Goal: Task Accomplishment & Management: Use online tool/utility

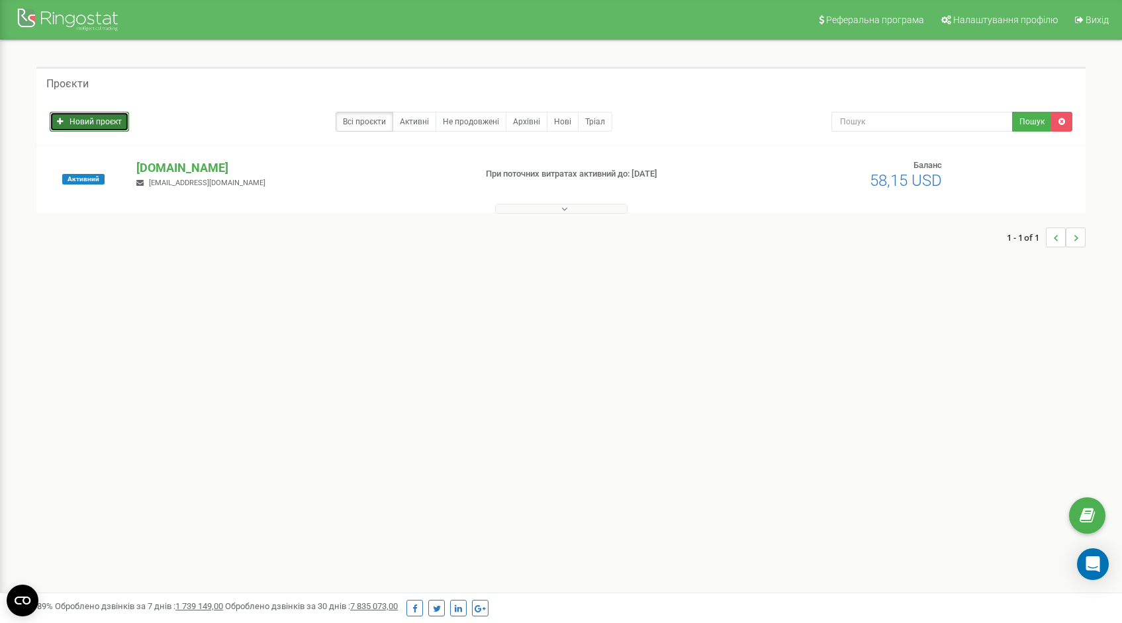
click at [69, 130] on link "Новий проєкт" at bounding box center [89, 122] width 79 height 20
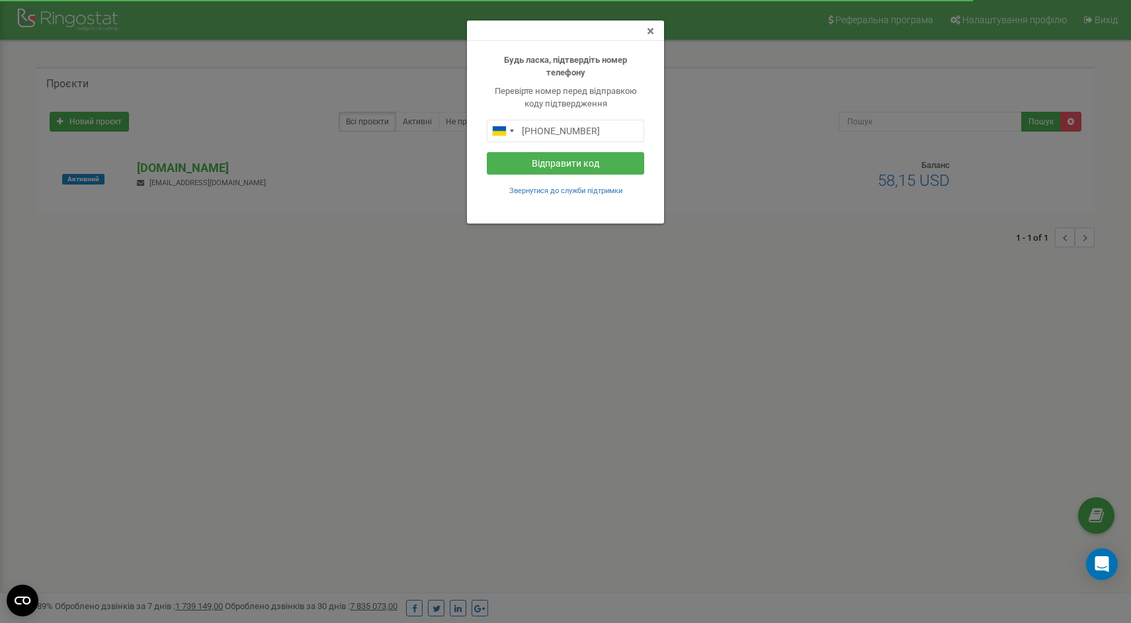
click at [650, 31] on span "×" at bounding box center [650, 31] width 7 height 16
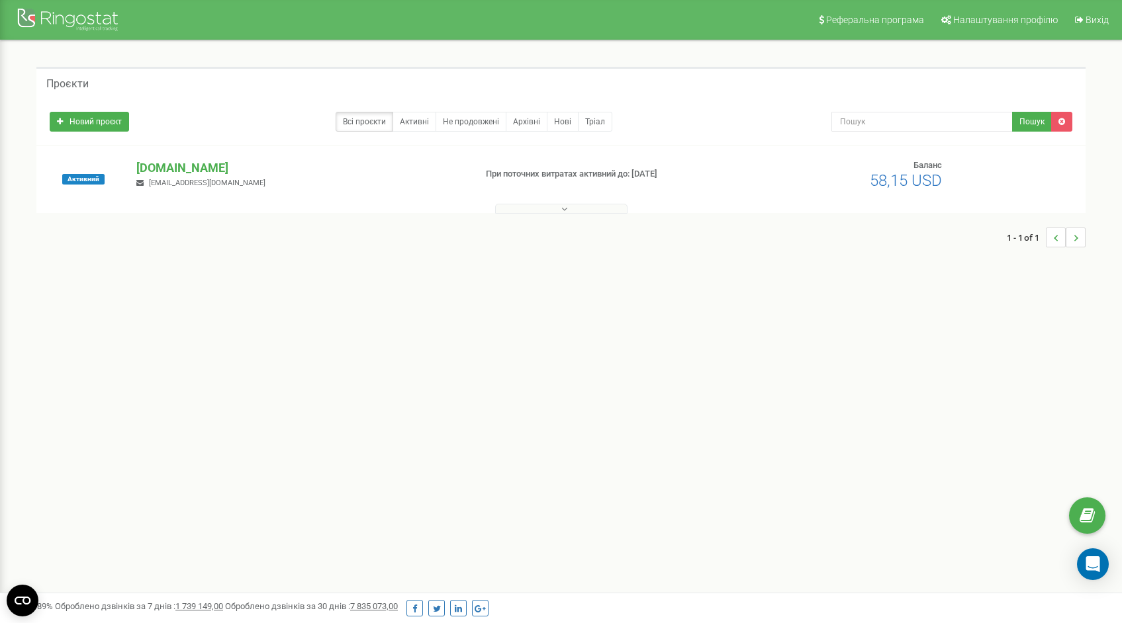
click at [174, 187] on span "marketing@fialan.com" at bounding box center [207, 183] width 116 height 9
click at [589, 208] on button at bounding box center [561, 209] width 132 height 10
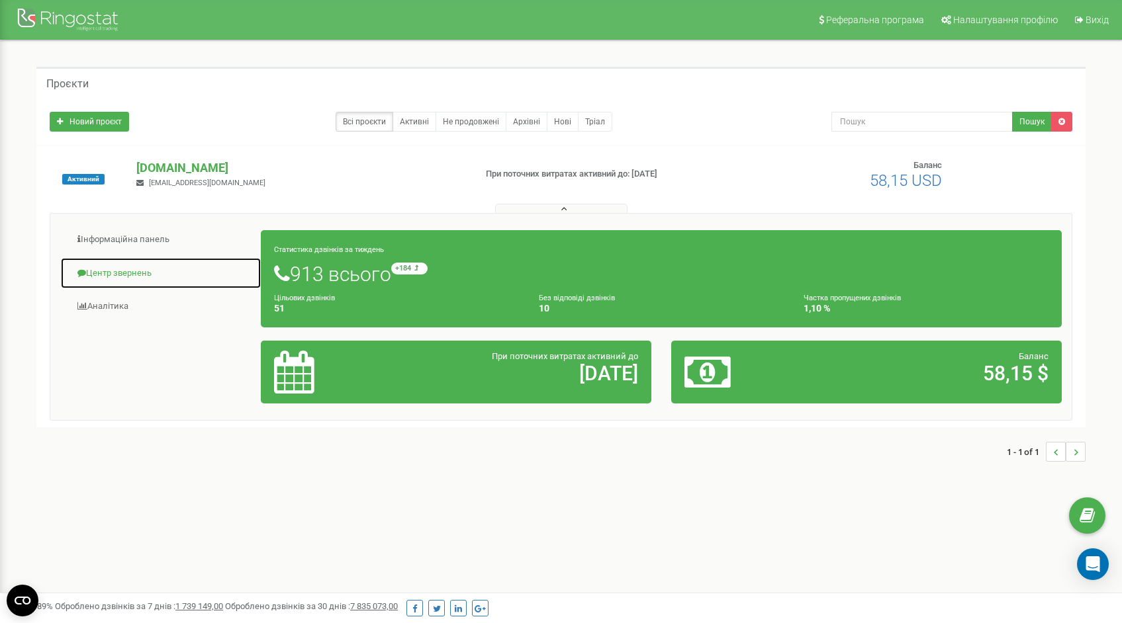
click at [109, 274] on link "Центр звернень" at bounding box center [160, 273] width 201 height 32
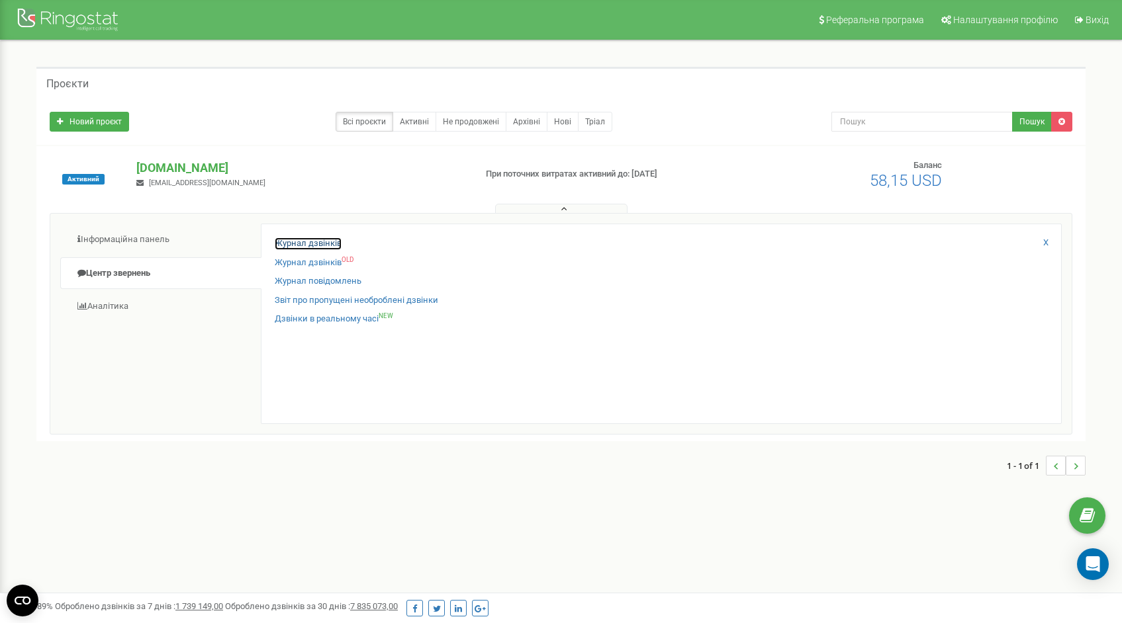
click at [309, 245] on link "Журнал дзвінків" at bounding box center [308, 244] width 67 height 13
click at [309, 240] on link "Журнал дзвінків" at bounding box center [308, 244] width 67 height 13
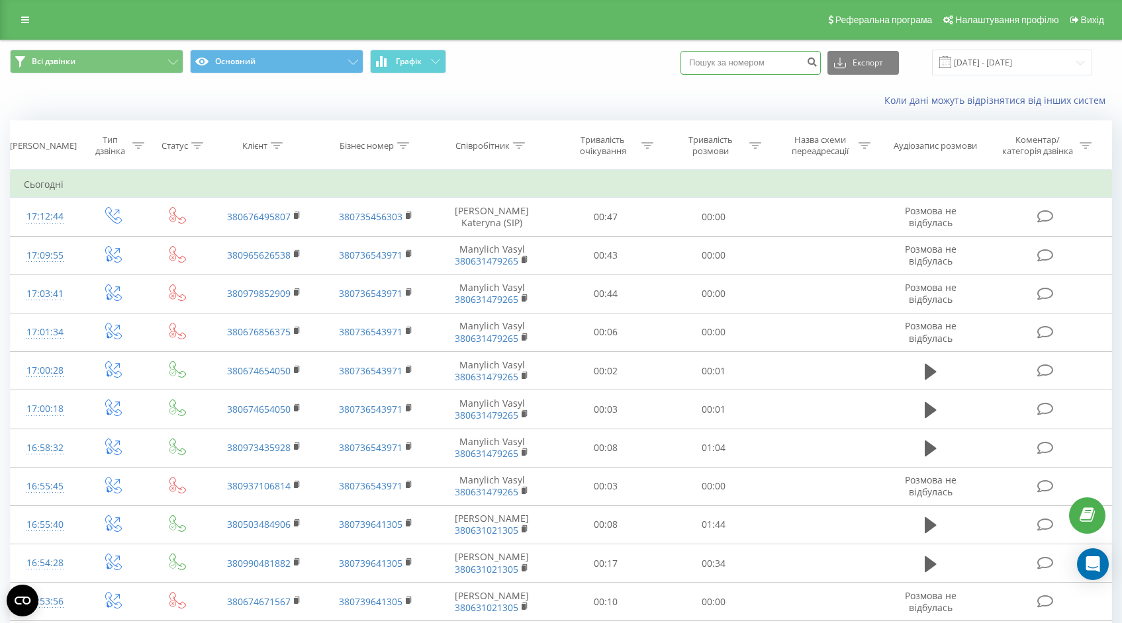
click at [781, 60] on input at bounding box center [750, 63] width 140 height 24
click at [998, 58] on input "19.08.2025 - 19.09.2025" at bounding box center [1012, 63] width 160 height 26
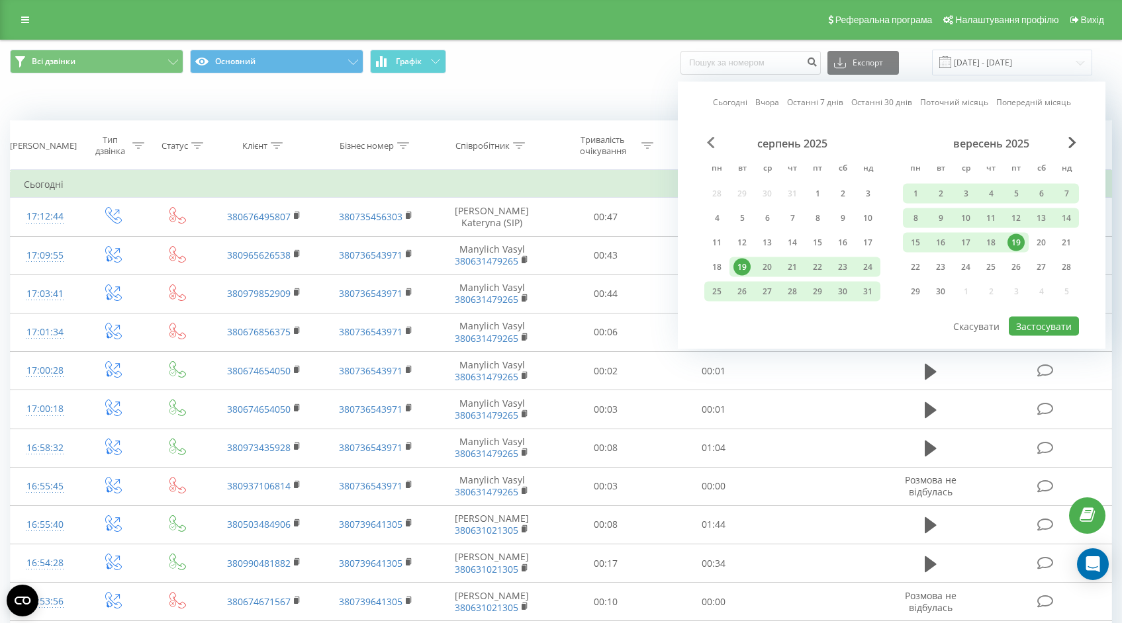
click at [708, 139] on span "Previous Month" at bounding box center [711, 143] width 8 height 12
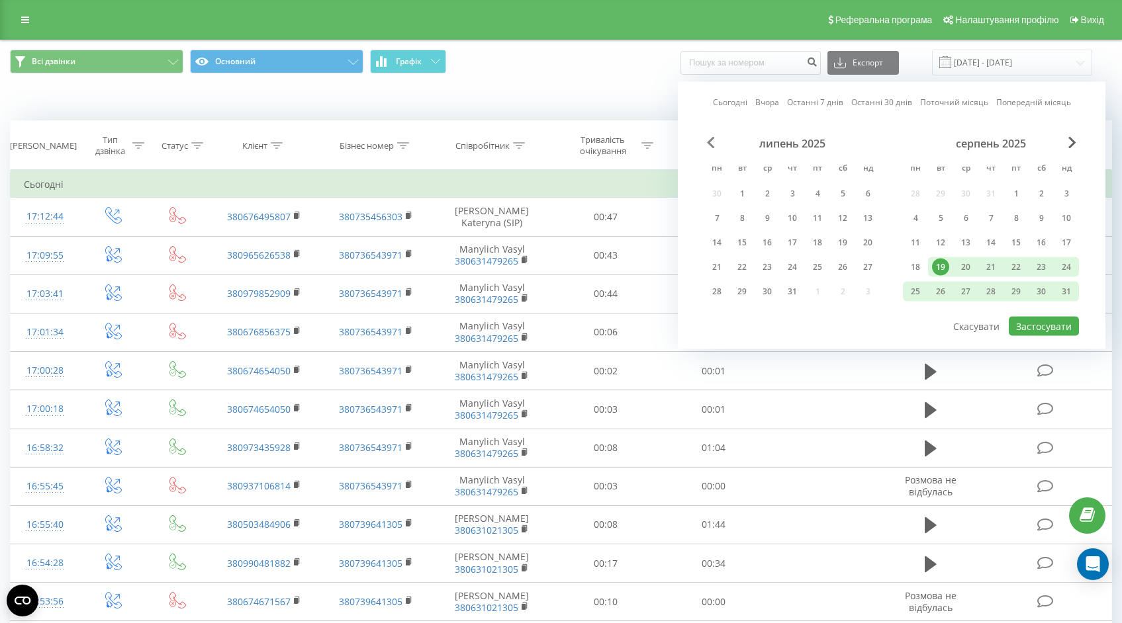
click at [708, 139] on span "Previous Month" at bounding box center [711, 143] width 8 height 12
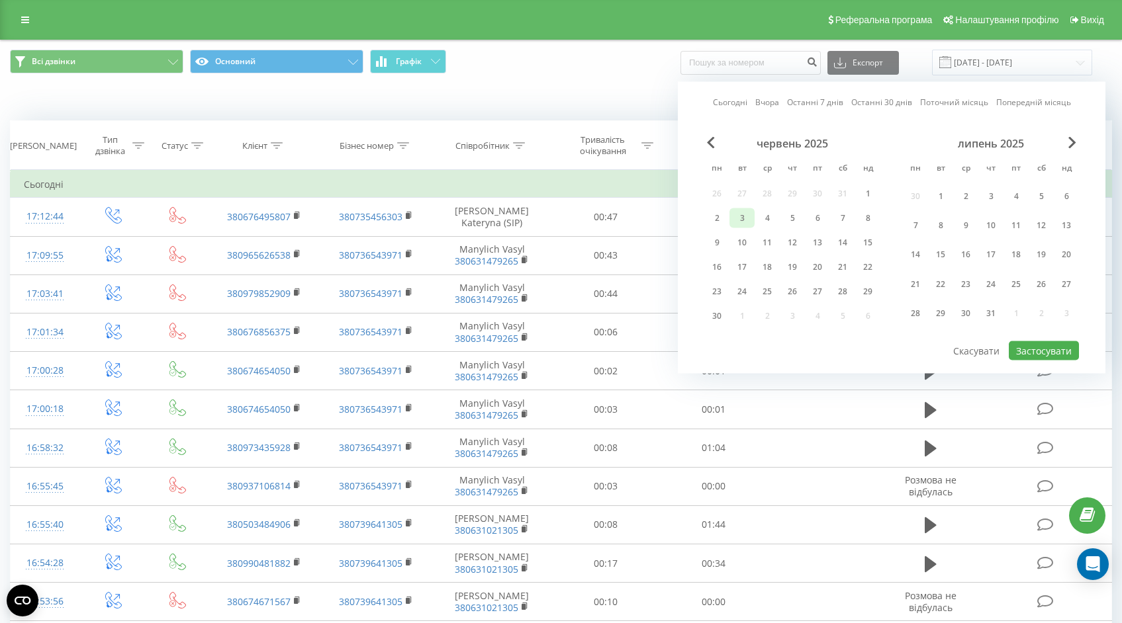
click at [740, 218] on div "3" at bounding box center [741, 218] width 17 height 17
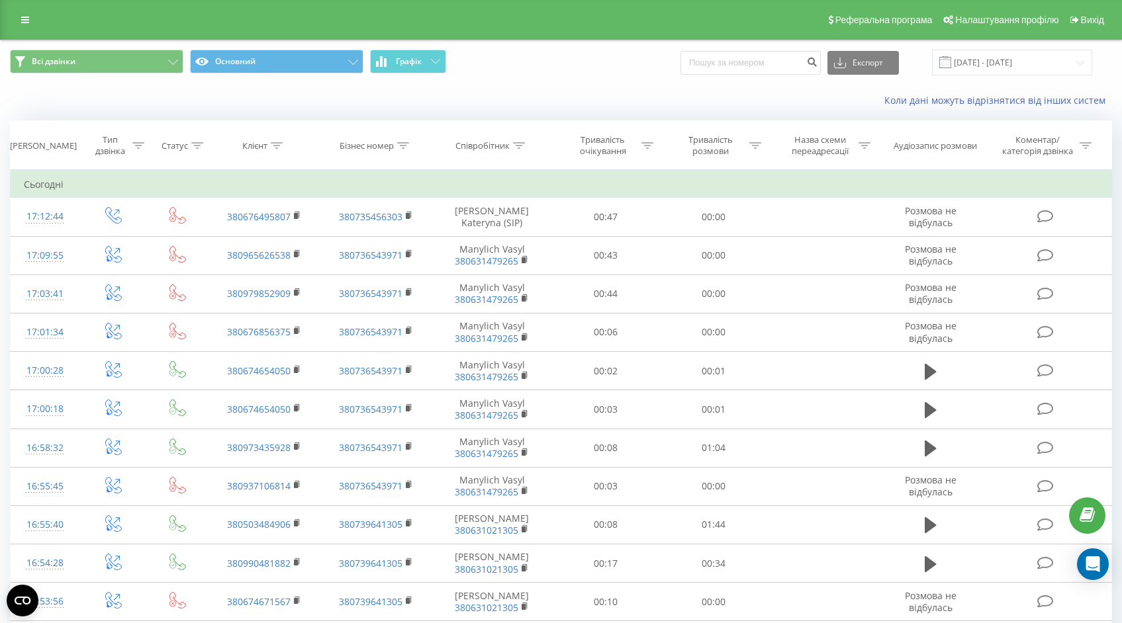
click at [579, 79] on div "Всі дзвінки Основний Графік Експорт .csv .xls .xlsx 19.08.2025 - 19.09.2025" at bounding box center [561, 62] width 1120 height 44
click at [972, 62] on input "19.08.2025 - 19.09.2025" at bounding box center [1012, 63] width 160 height 26
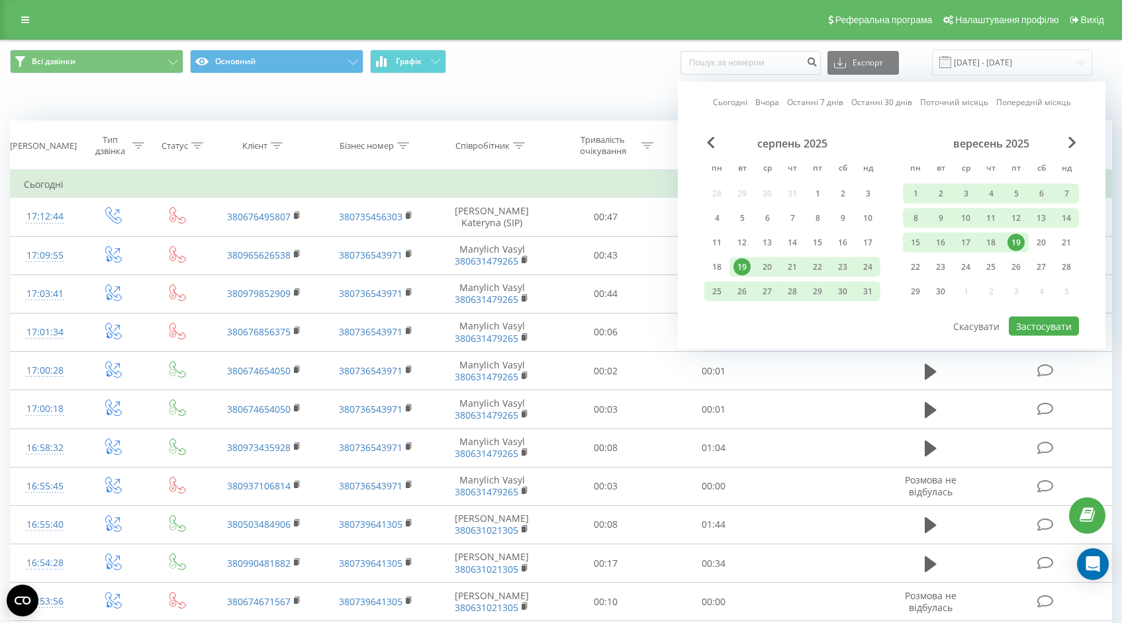
click at [720, 141] on div "серпень 2025" at bounding box center [792, 143] width 176 height 13
click at [709, 141] on span "Previous Month" at bounding box center [711, 143] width 8 height 12
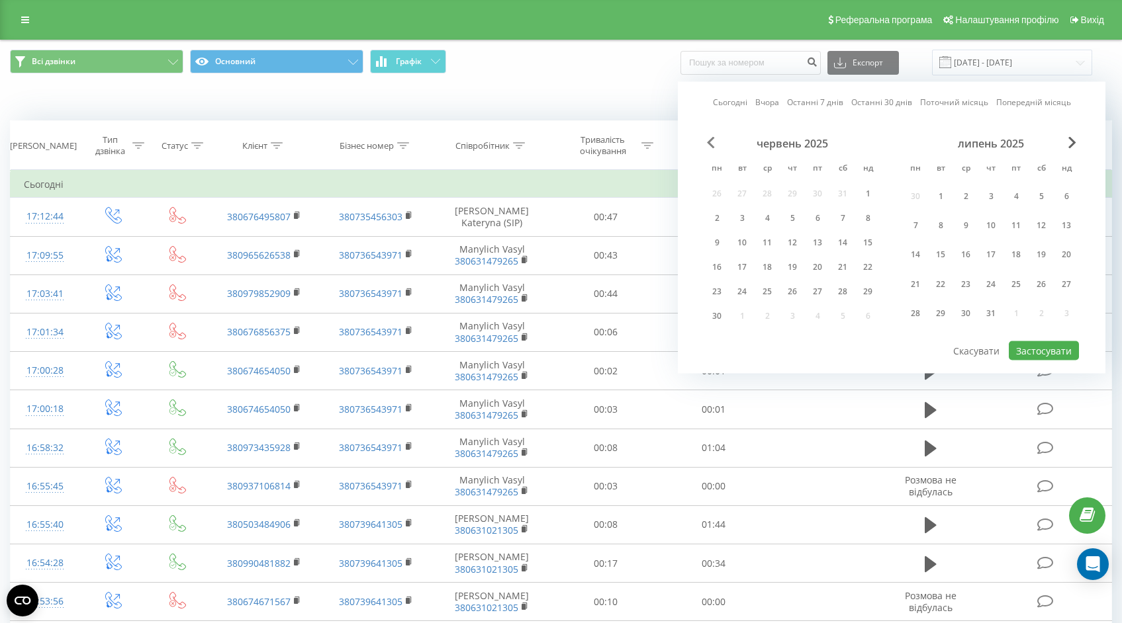
click at [709, 141] on span "Previous Month" at bounding box center [711, 143] width 8 height 12
click at [753, 200] on div "травень 2025 пн вт ср чт пт сб нд 28 29 30 1 2 3 4 5 6 7 8 9 10 11 12 13 14 15 …" at bounding box center [792, 234] width 176 height 194
click at [1018, 59] on input "19.08.2025 - 19.09.2025" at bounding box center [1012, 63] width 160 height 26
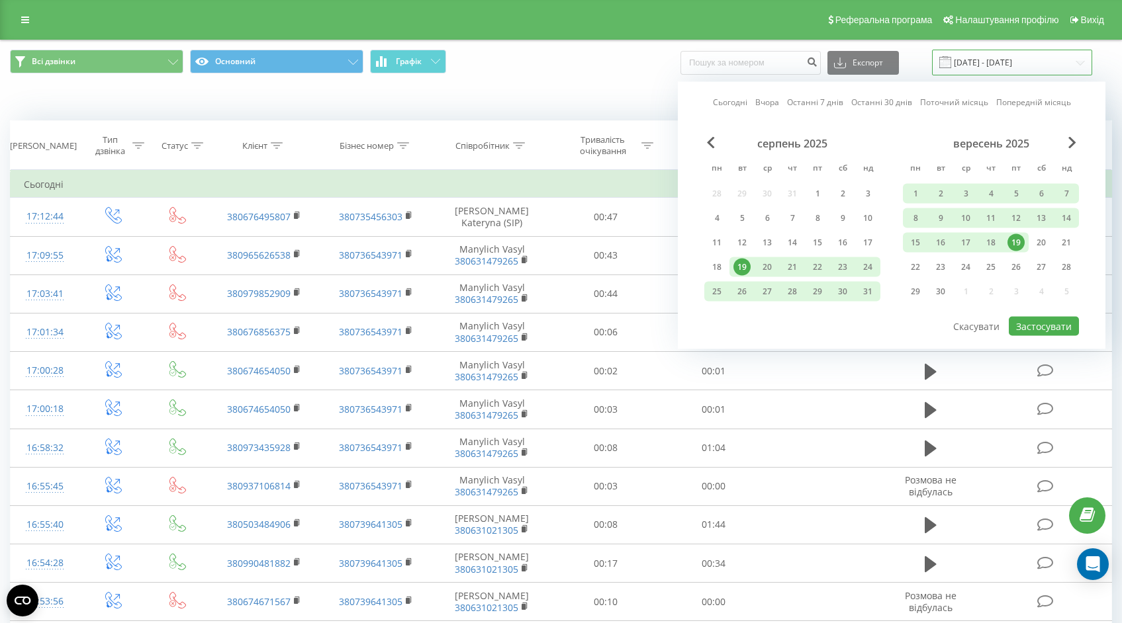
click at [1008, 58] on input "19.08.2025 - 19.09.2025" at bounding box center [1012, 63] width 160 height 26
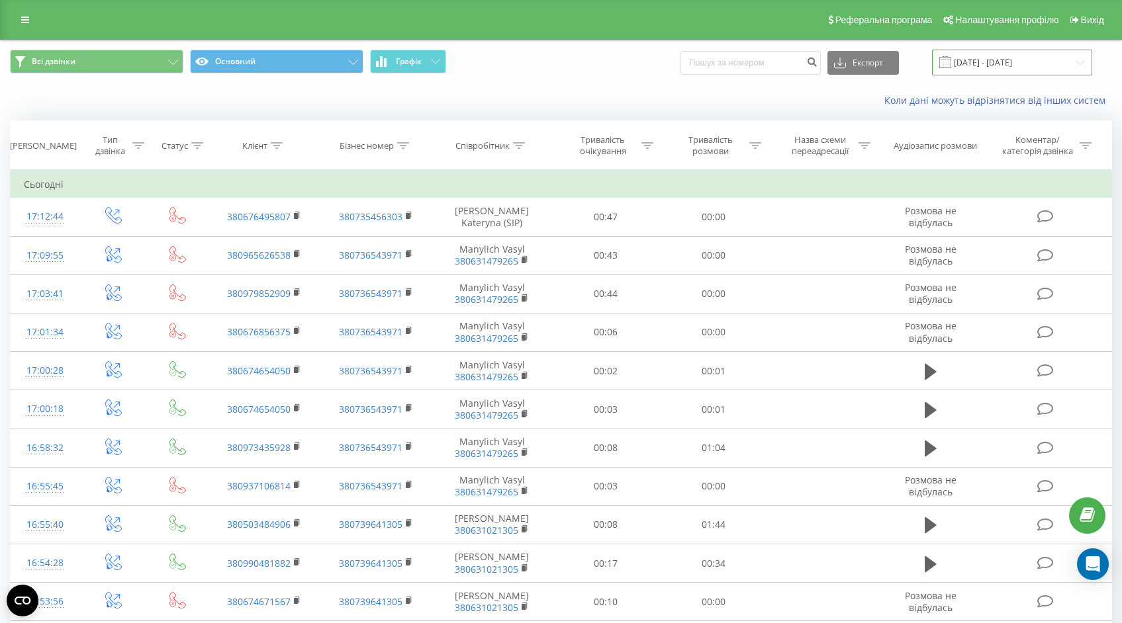
click at [1008, 58] on input "19.08.2025 - 19.09.2025" at bounding box center [1012, 63] width 160 height 26
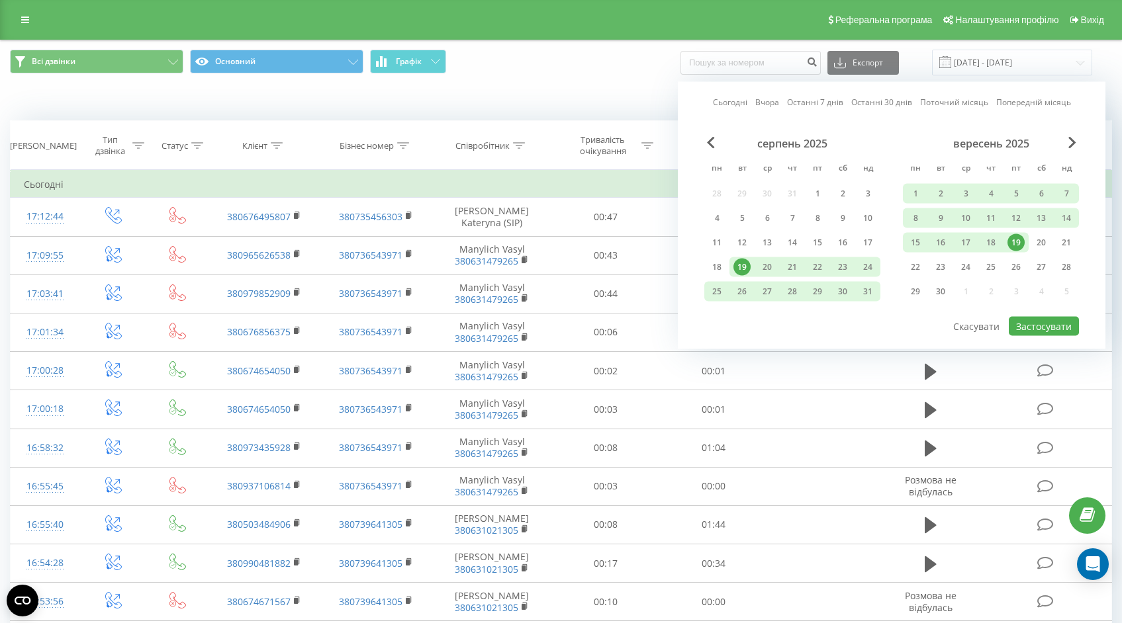
click at [711, 151] on div "серпень 2025 пн вт ср чт пт сб нд 28 29 30 31 1 2 3 4 5 6 7 8 9 10 11 12 13 14 …" at bounding box center [792, 221] width 176 height 169
click at [711, 142] on span "Previous Month" at bounding box center [711, 143] width 8 height 12
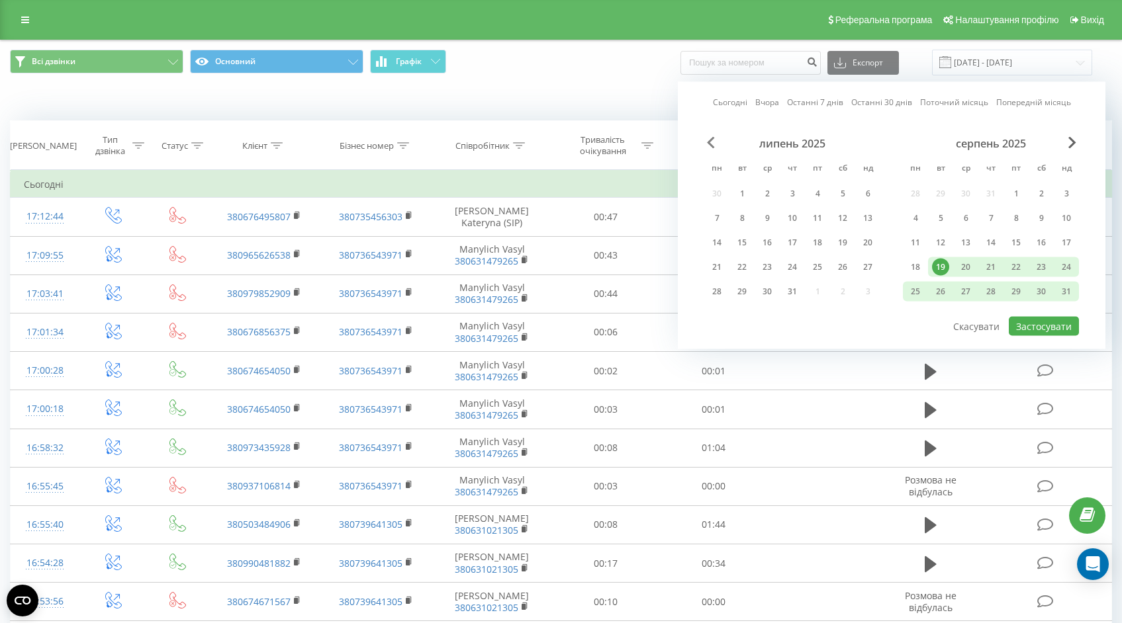
click at [711, 142] on span "Previous Month" at bounding box center [711, 143] width 8 height 12
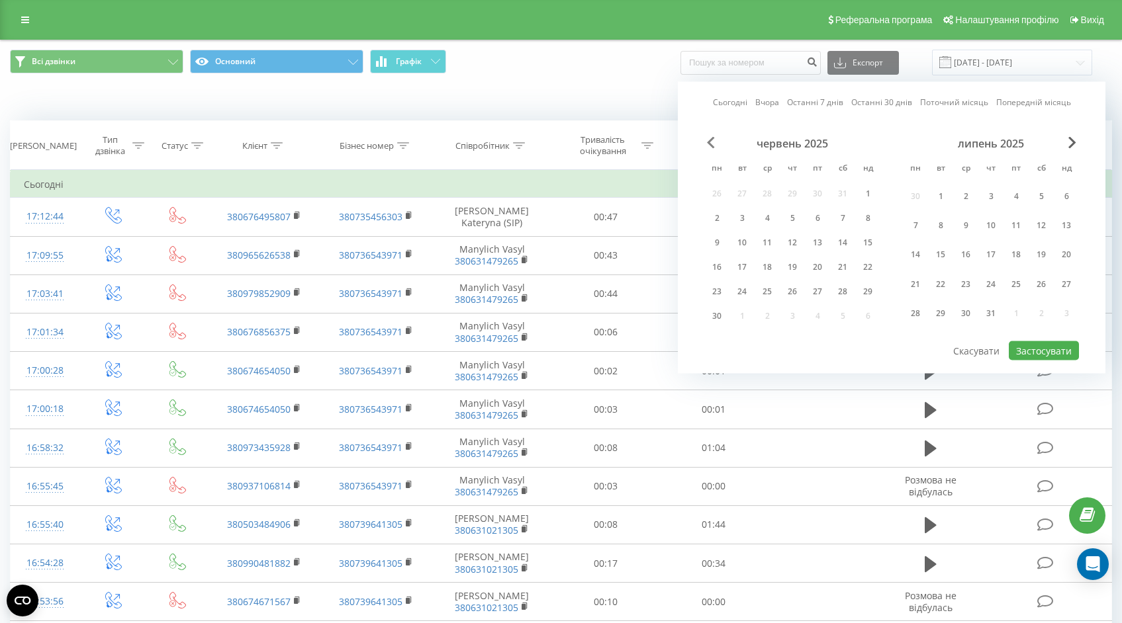
click at [711, 142] on span "Previous Month" at bounding box center [711, 143] width 8 height 12
click at [732, 222] on div "6" at bounding box center [741, 225] width 25 height 24
click at [1075, 142] on span "Next Month" at bounding box center [1072, 143] width 8 height 12
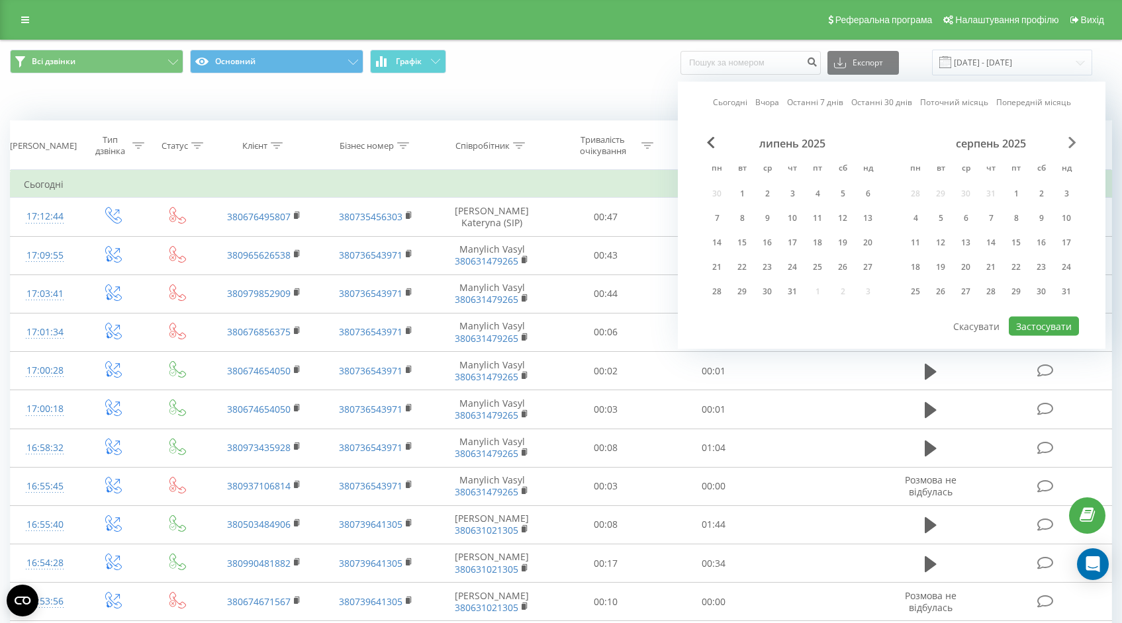
click at [1075, 142] on span "Next Month" at bounding box center [1072, 143] width 8 height 12
click at [995, 204] on div "вересень 2025 пн вт ср чт пт сб нд 1 2 3 4 5 6 7 8 9 10 11 12 13 14 15 16 17 18…" at bounding box center [991, 221] width 176 height 169
click at [988, 218] on div "11" at bounding box center [990, 218] width 17 height 17
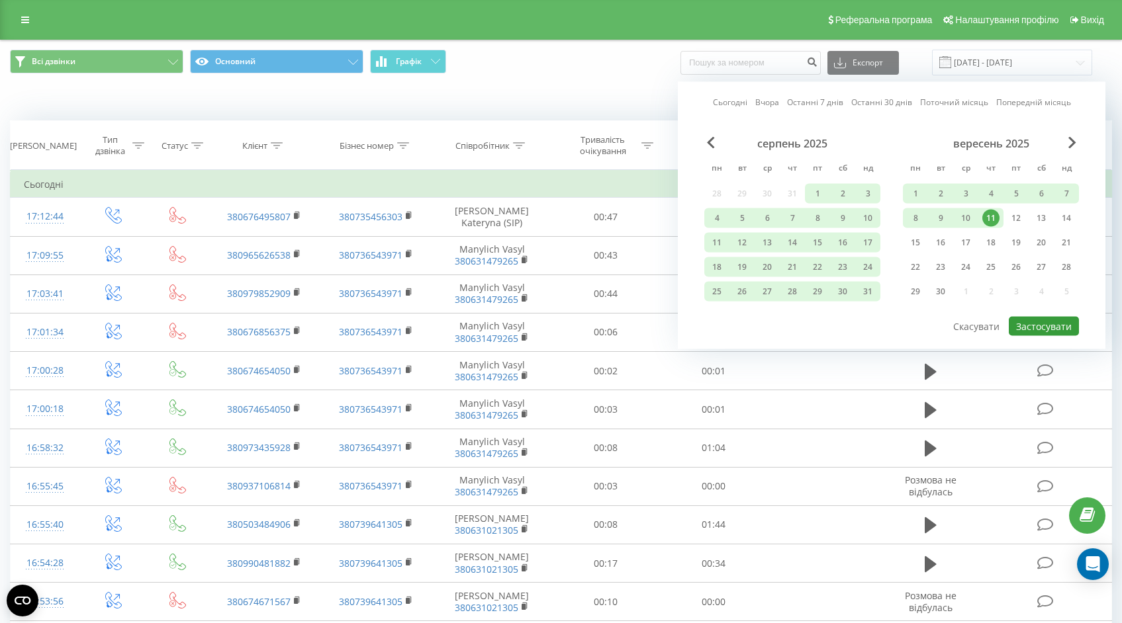
click at [1036, 330] on button "Застосувати" at bounding box center [1043, 326] width 70 height 19
type input "06.05.2025 - 11.09.2025"
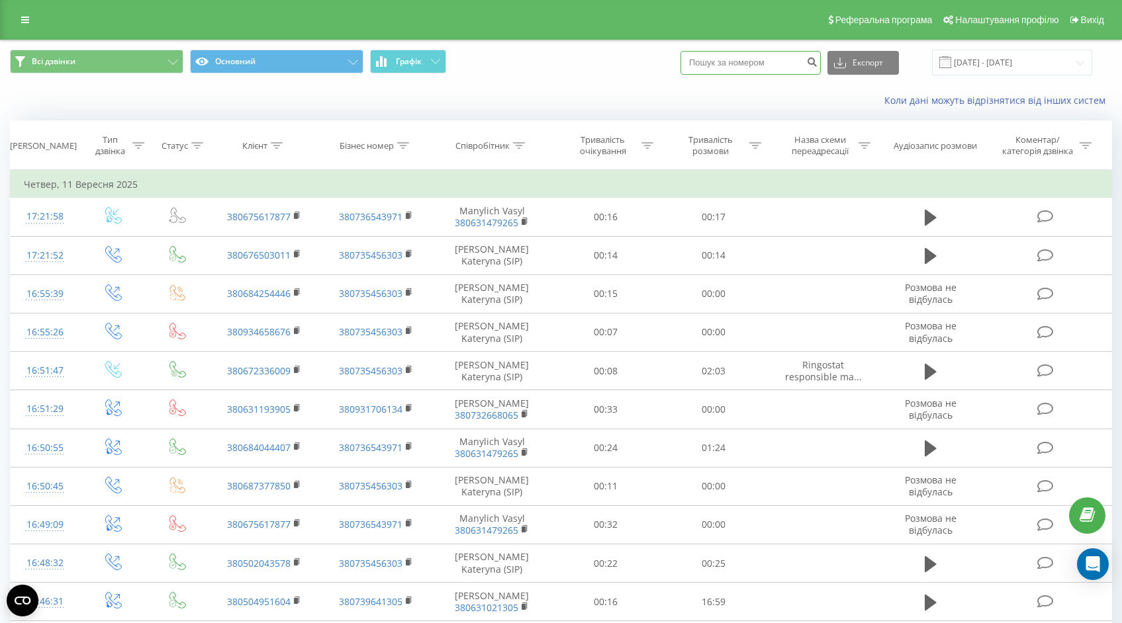
click at [732, 58] on input at bounding box center [750, 63] width 140 height 24
type input "380996473379"
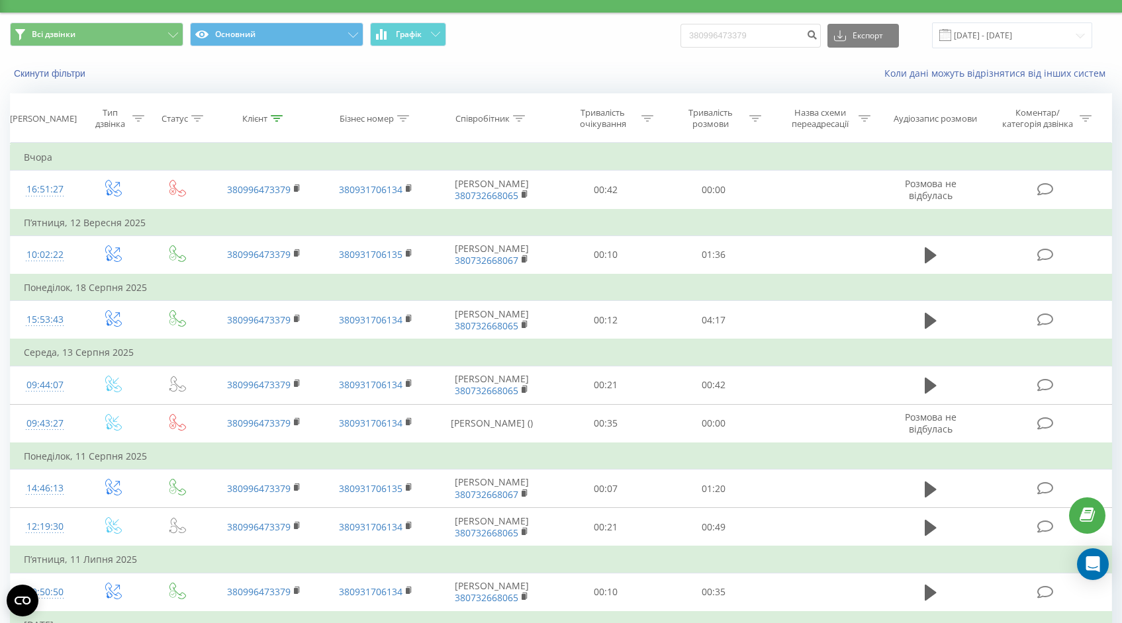
click at [566, 388] on td "00:21" at bounding box center [605, 385] width 107 height 38
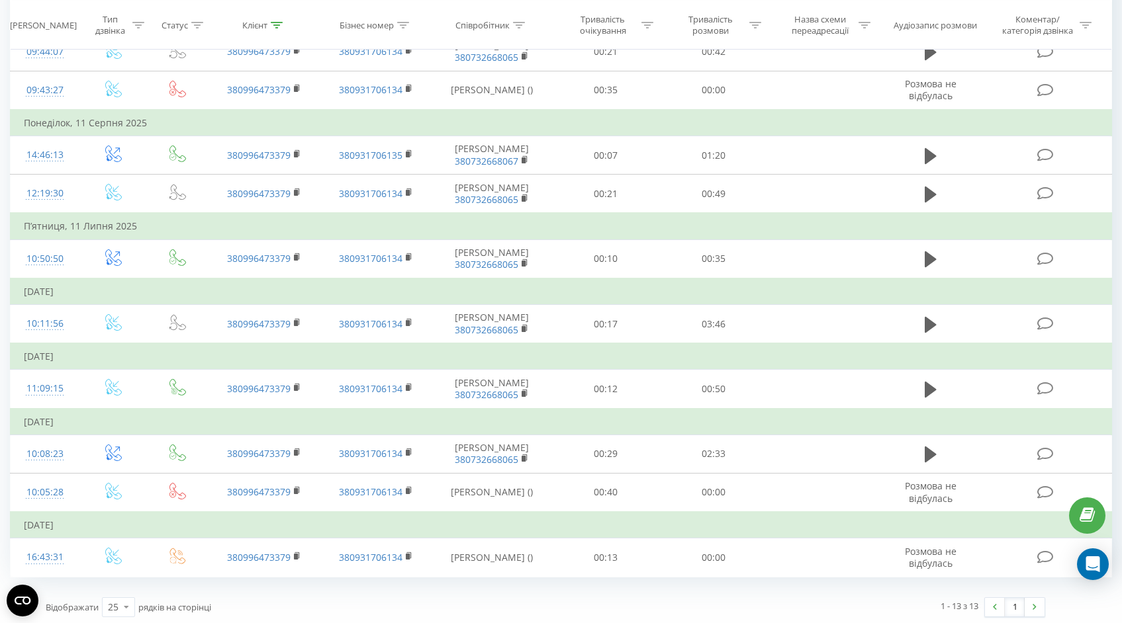
scroll to position [365, 0]
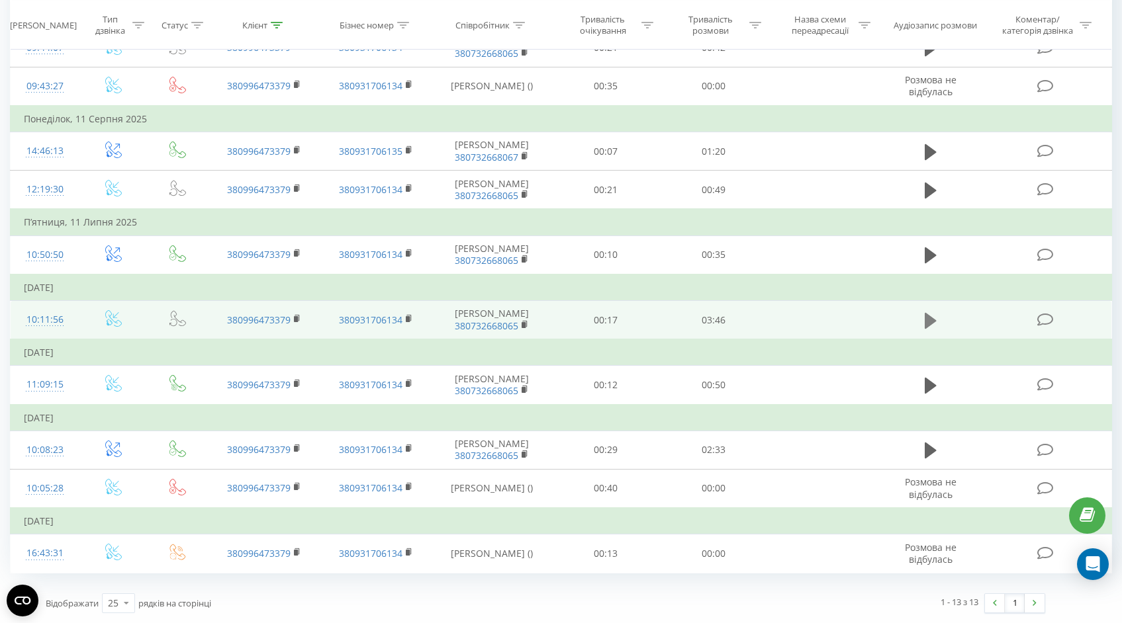
click at [922, 320] on button at bounding box center [930, 321] width 20 height 20
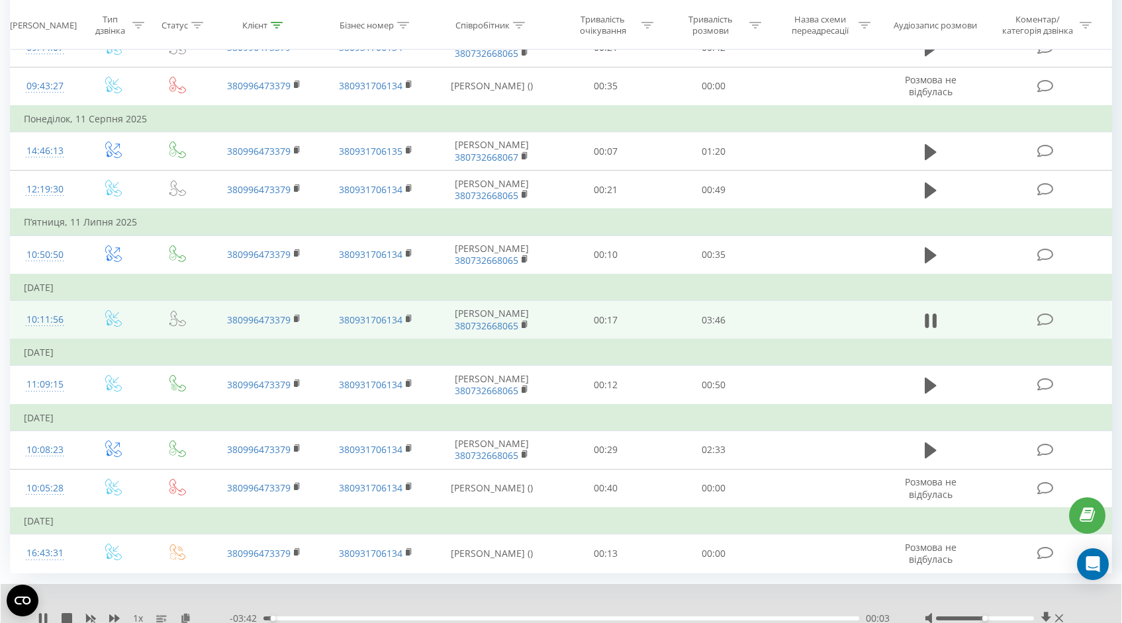
drag, startPoint x: 983, startPoint y: 615, endPoint x: 963, endPoint y: 615, distance: 19.2
click at [963, 615] on div at bounding box center [995, 618] width 142 height 13
drag, startPoint x: 982, startPoint y: 619, endPoint x: 971, endPoint y: 619, distance: 11.2
click at [971, 619] on div at bounding box center [985, 619] width 98 height 4
click at [66, 616] on icon at bounding box center [67, 618] width 11 height 11
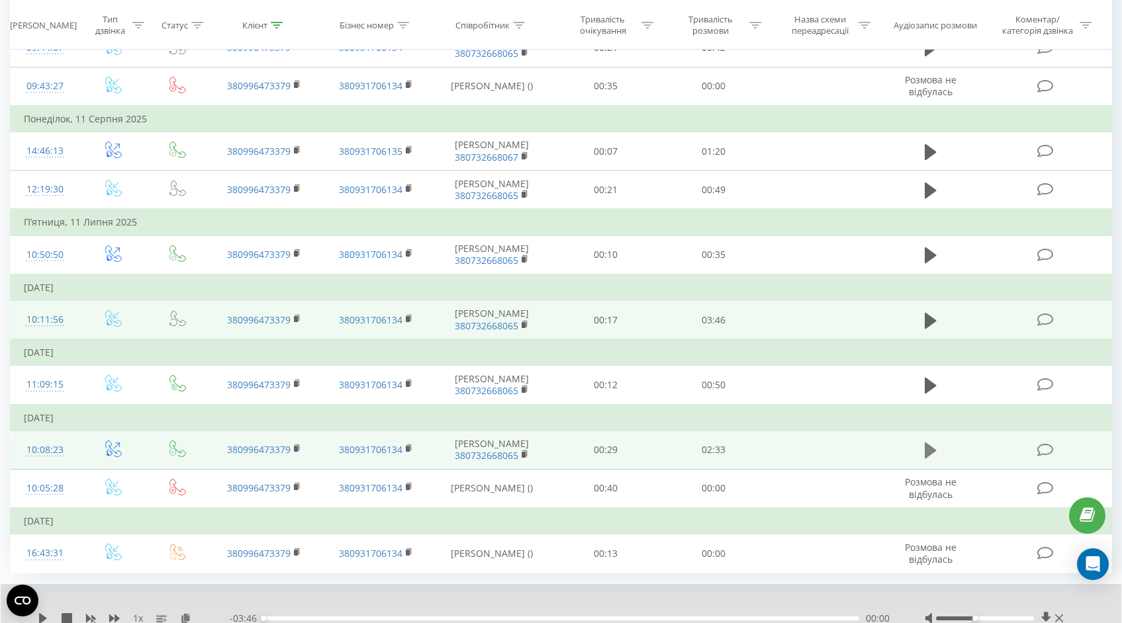
click at [931, 452] on icon at bounding box center [930, 451] width 12 height 16
click at [960, 617] on div at bounding box center [985, 619] width 98 height 4
drag, startPoint x: 481, startPoint y: 616, endPoint x: 534, endPoint y: 619, distance: 53.0
click at [534, 619] on div "01:09" at bounding box center [534, 618] width 5 height 5
drag, startPoint x: 534, startPoint y: 619, endPoint x: 602, endPoint y: 616, distance: 68.2
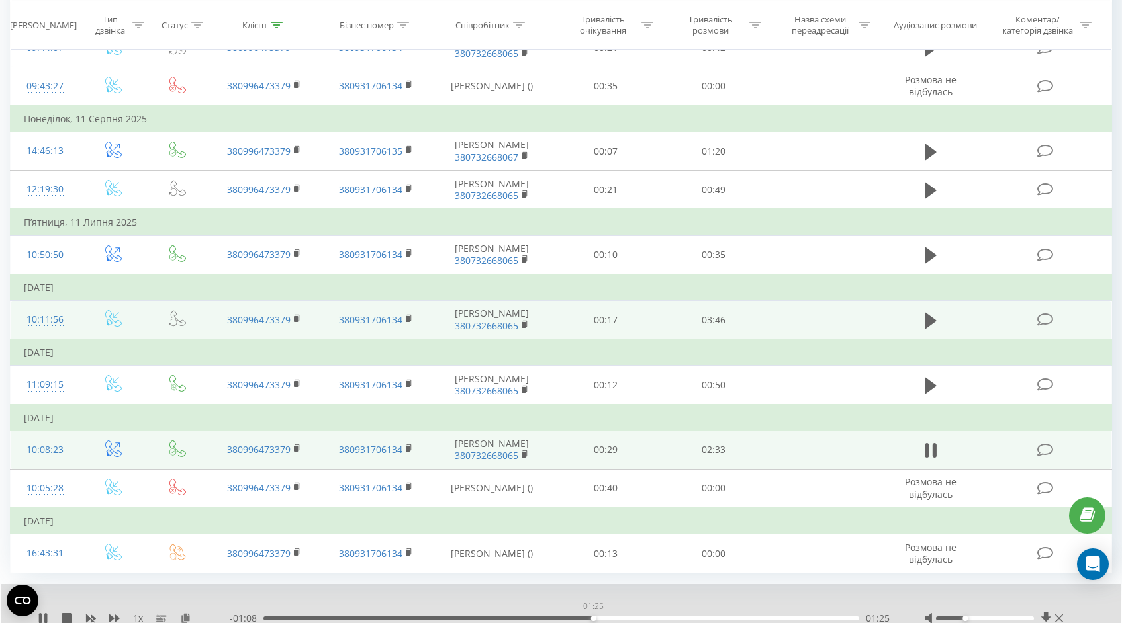
click at [596, 616] on div "01:25" at bounding box center [593, 618] width 5 height 5
drag, startPoint x: 625, startPoint y: 617, endPoint x: 682, endPoint y: 617, distance: 56.9
click at [678, 617] on div "01:46" at bounding box center [674, 618] width 5 height 5
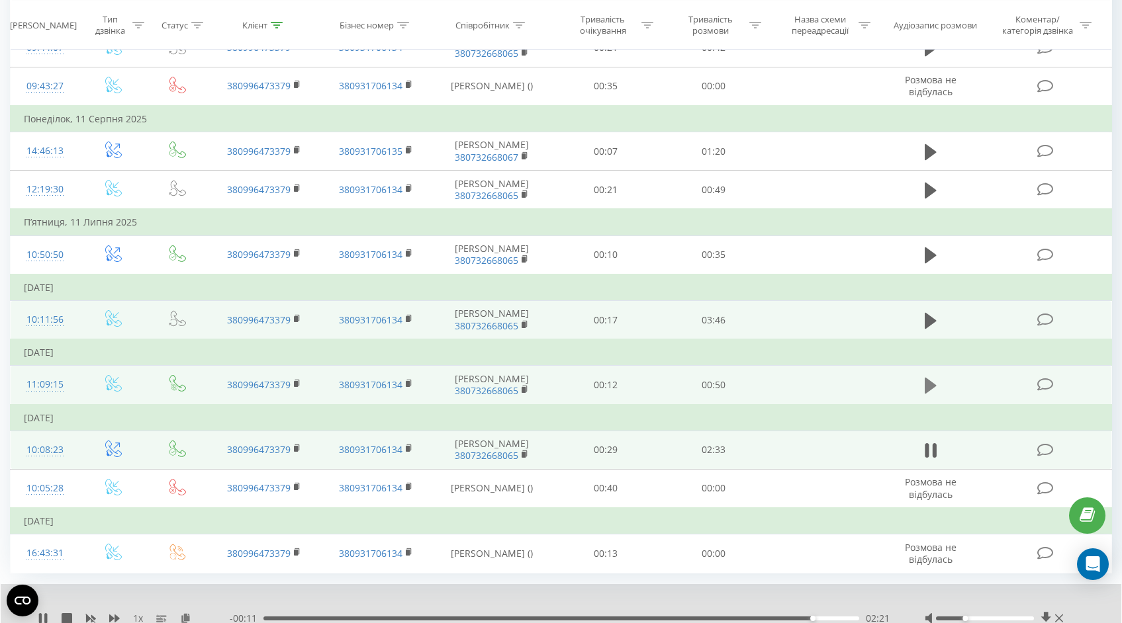
click at [923, 386] on button at bounding box center [930, 386] width 20 height 20
drag, startPoint x: 287, startPoint y: 615, endPoint x: 401, endPoint y: 615, distance: 113.8
click at [401, 615] on div "- 00:47 00:03 00:03" at bounding box center [561, 618] width 662 height 13
click at [687, 618] on div "00:17" at bounding box center [561, 619] width 596 height 4
click at [65, 614] on icon at bounding box center [67, 618] width 11 height 11
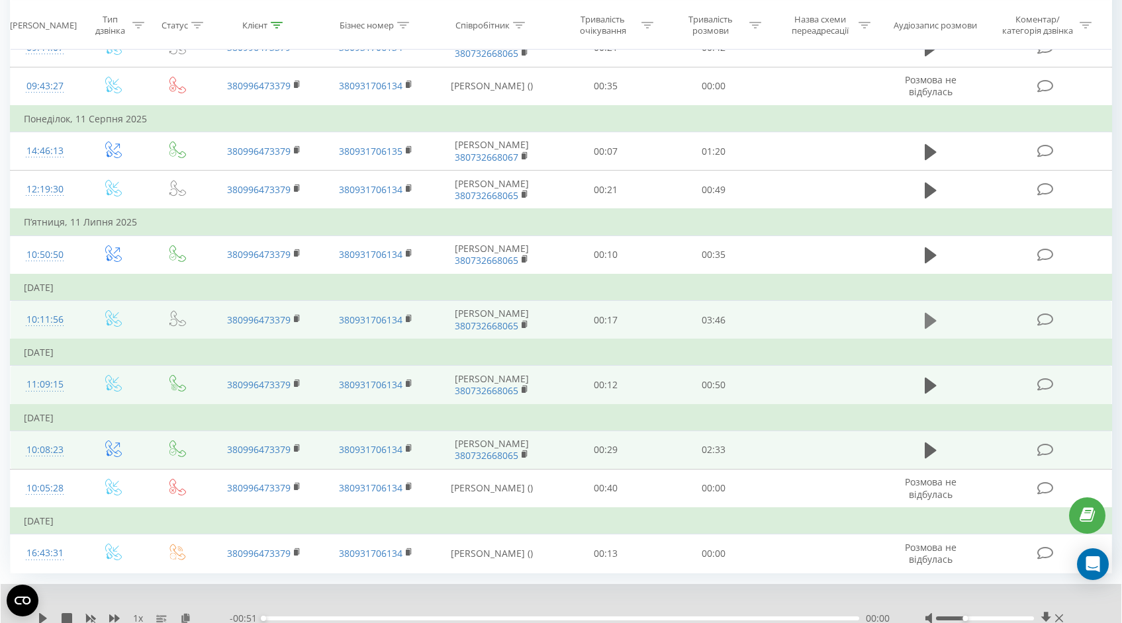
click at [927, 314] on icon at bounding box center [930, 320] width 12 height 16
drag, startPoint x: 312, startPoint y: 617, endPoint x: 480, endPoint y: 617, distance: 167.4
click at [474, 617] on div "01:19" at bounding box center [471, 618] width 5 height 5
drag, startPoint x: 480, startPoint y: 617, endPoint x: 529, endPoint y: 613, distance: 49.7
click at [530, 616] on div "01:41" at bounding box center [529, 618] width 5 height 5
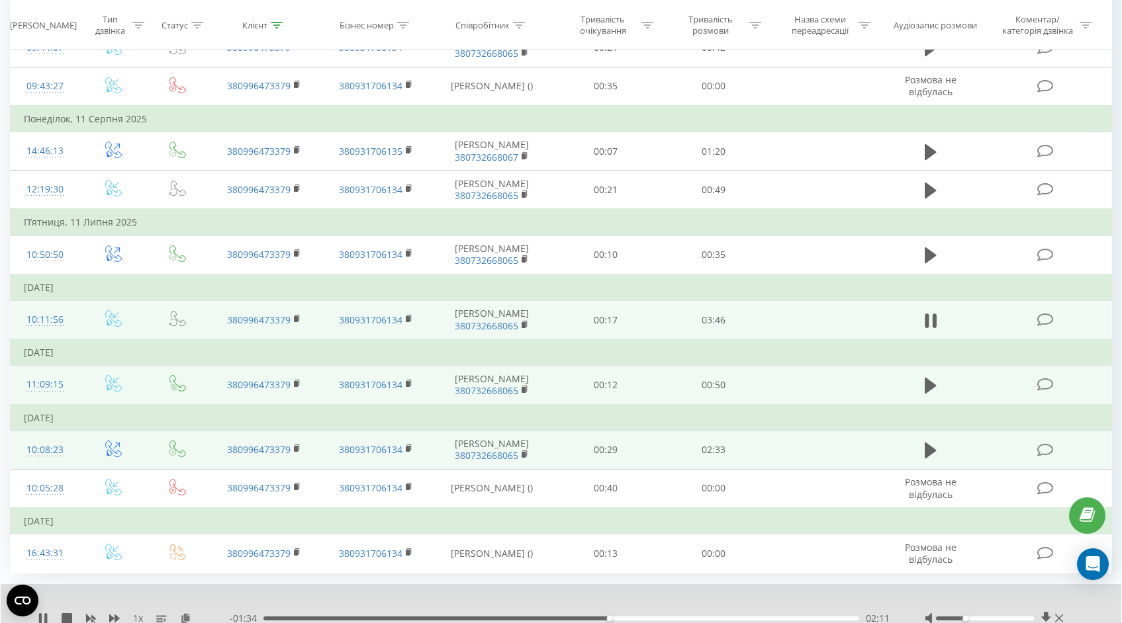
click at [138, 617] on span "1 x" at bounding box center [138, 618] width 10 height 13
click at [136, 617] on span "1 x" at bounding box center [138, 618] width 10 height 13
click at [650, 619] on div "02:16" at bounding box center [561, 619] width 596 height 4
click at [824, 617] on div "03:20" at bounding box center [561, 619] width 596 height 4
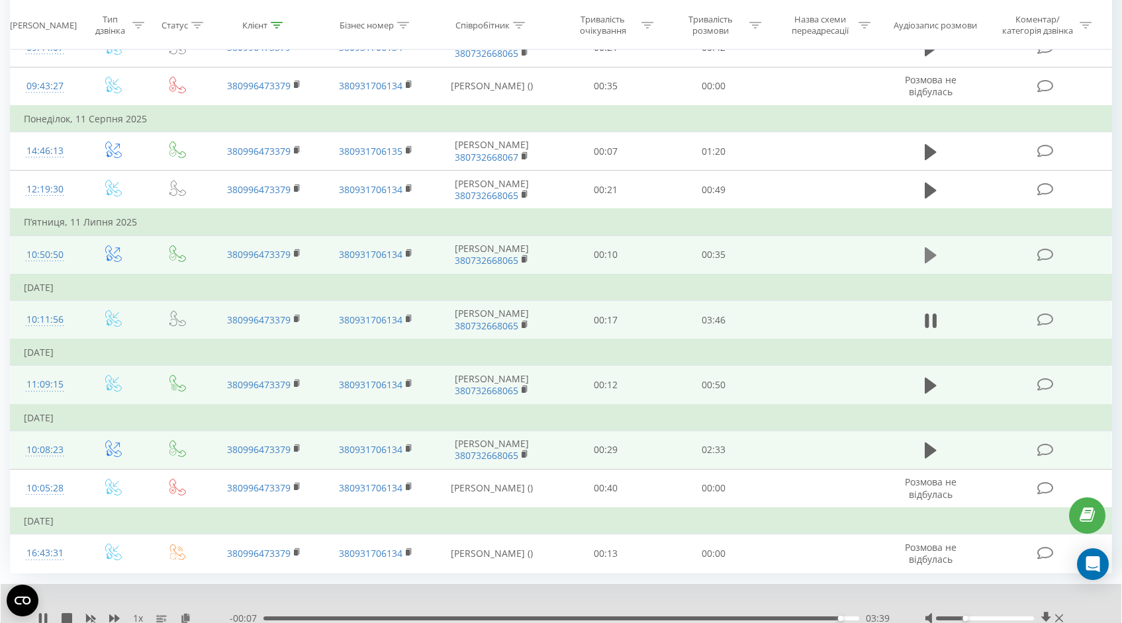
click at [931, 255] on icon at bounding box center [930, 255] width 12 height 16
click at [926, 321] on icon at bounding box center [930, 320] width 12 height 16
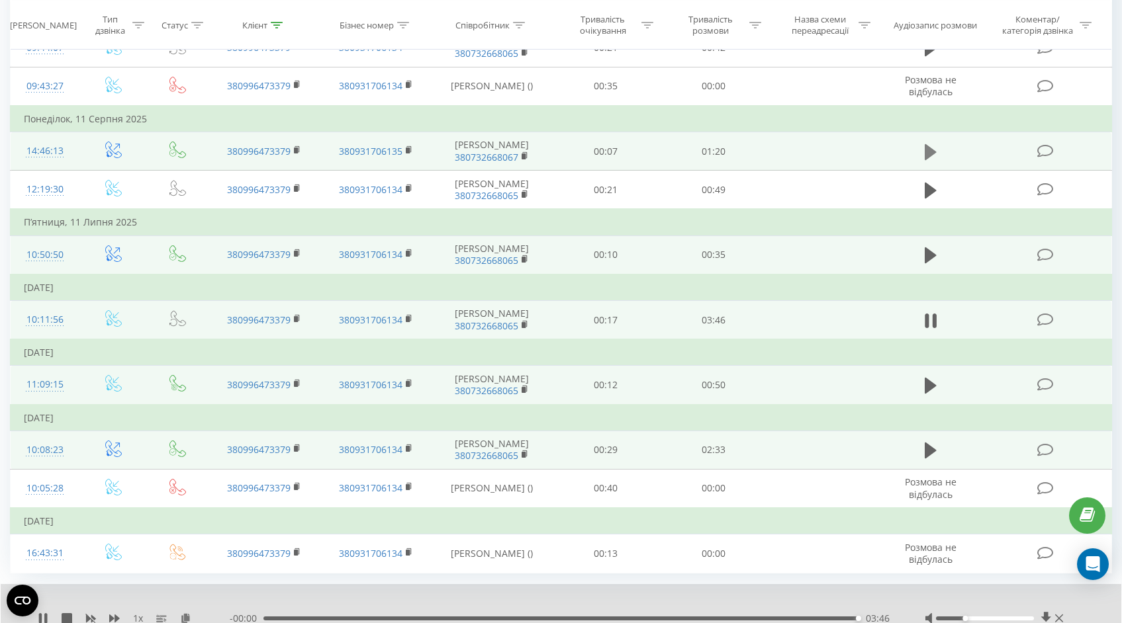
click at [928, 156] on icon at bounding box center [930, 152] width 12 height 16
drag, startPoint x: 271, startPoint y: 617, endPoint x: 470, endPoint y: 616, distance: 199.2
click at [470, 617] on div "00:22" at bounding box center [561, 619] width 596 height 4
click at [928, 250] on icon at bounding box center [930, 255] width 12 height 16
click at [925, 318] on icon at bounding box center [930, 320] width 12 height 16
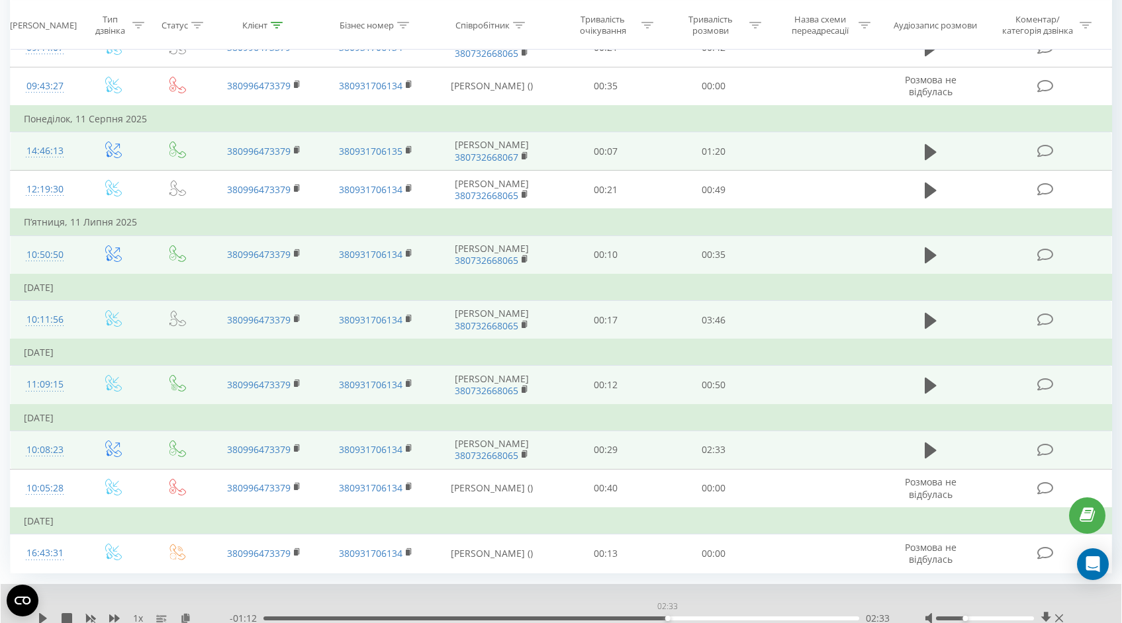
drag, startPoint x: 263, startPoint y: 617, endPoint x: 672, endPoint y: 608, distance: 409.0
click at [670, 616] on div "02:33" at bounding box center [667, 618] width 5 height 5
click at [972, 617] on div at bounding box center [985, 619] width 98 height 4
click at [45, 617] on icon at bounding box center [43, 618] width 8 height 11
drag, startPoint x: 678, startPoint y: 618, endPoint x: 607, endPoint y: 619, distance: 70.8
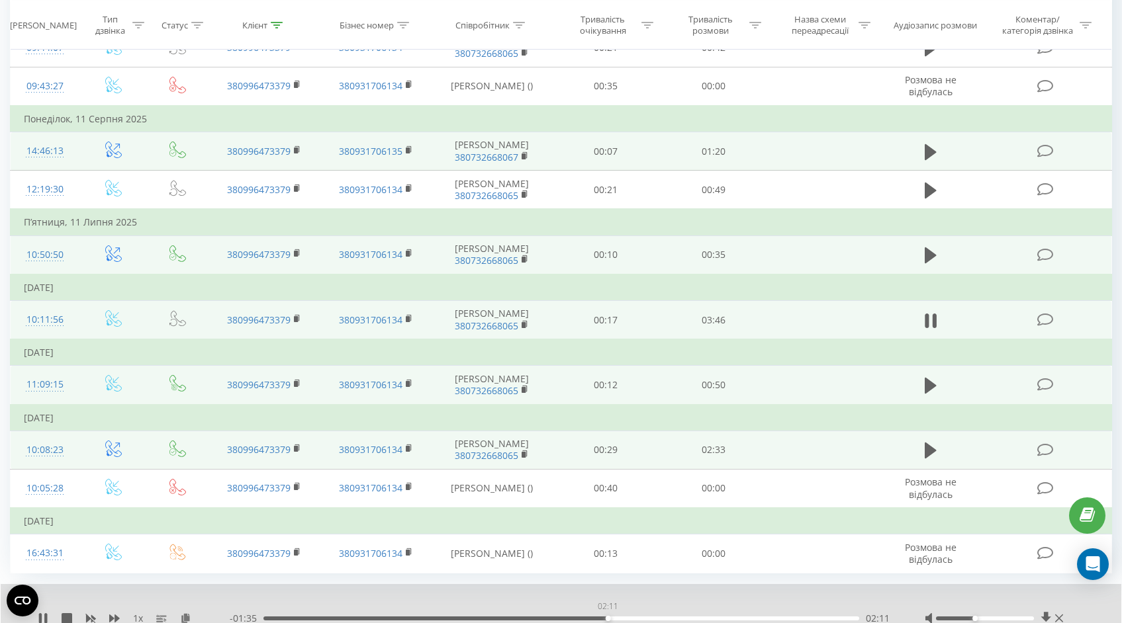
click at [607, 619] on div "02:11" at bounding box center [607, 618] width 5 height 5
click at [645, 618] on div "02:25" at bounding box center [561, 619] width 596 height 4
